Goal: Information Seeking & Learning: Check status

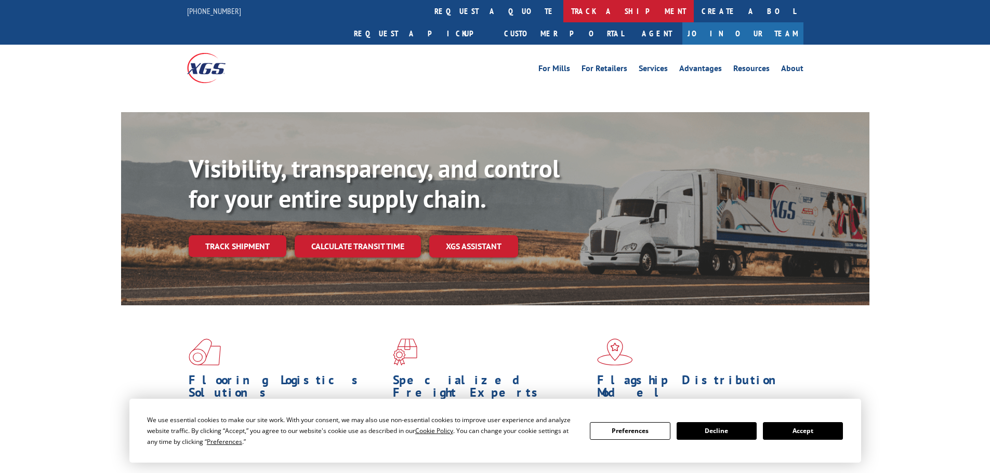
click at [563, 12] on link "track a shipment" at bounding box center [628, 11] width 130 height 22
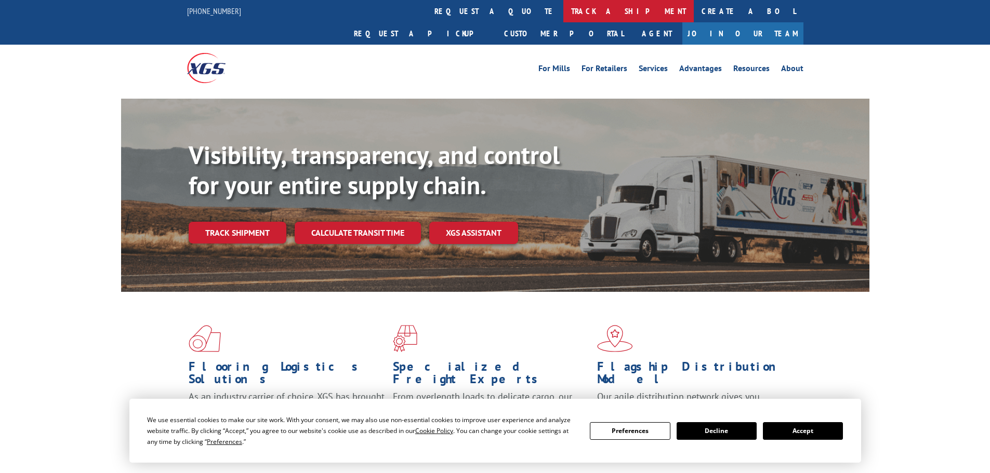
click at [563, 10] on link "track a shipment" at bounding box center [628, 11] width 130 height 22
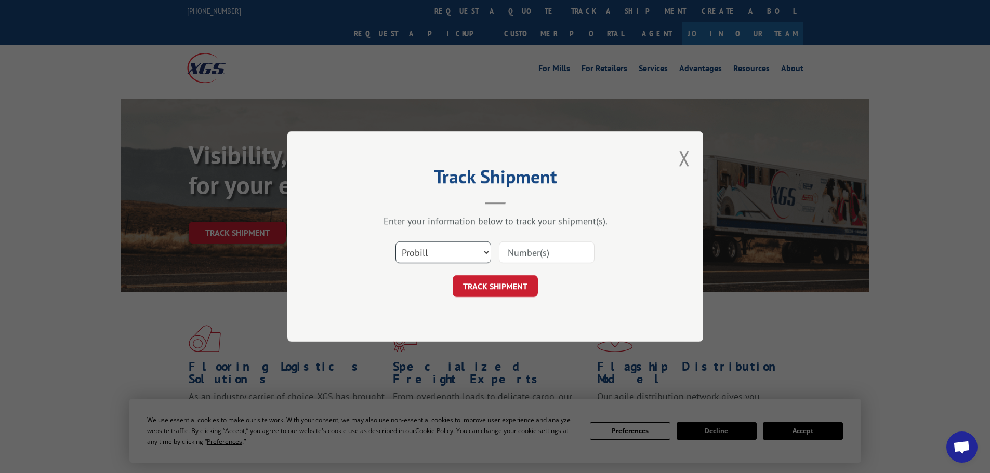
click at [424, 257] on select "Select category... Probill BOL PO" at bounding box center [443, 253] width 96 height 22
select select "po"
click at [395, 242] on select "Select category... Probill BOL PO" at bounding box center [443, 253] width 96 height 22
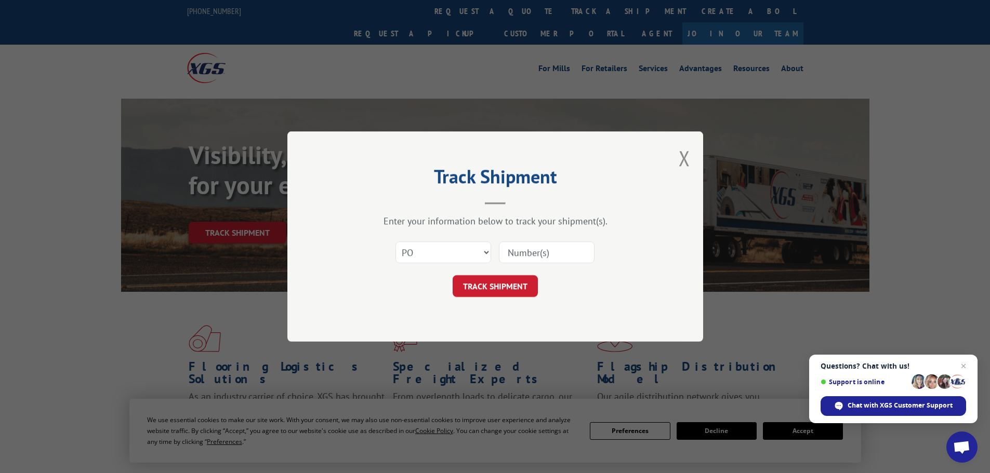
paste input "64535312"
type input "64535312"
click at [521, 285] on button "TRACK SHIPMENT" at bounding box center [495, 286] width 85 height 22
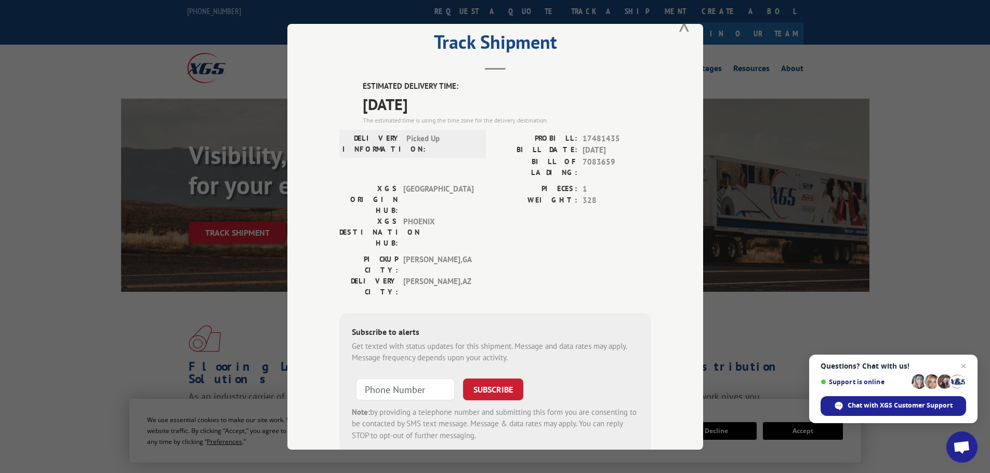
scroll to position [42, 0]
